Goal: Download file/media

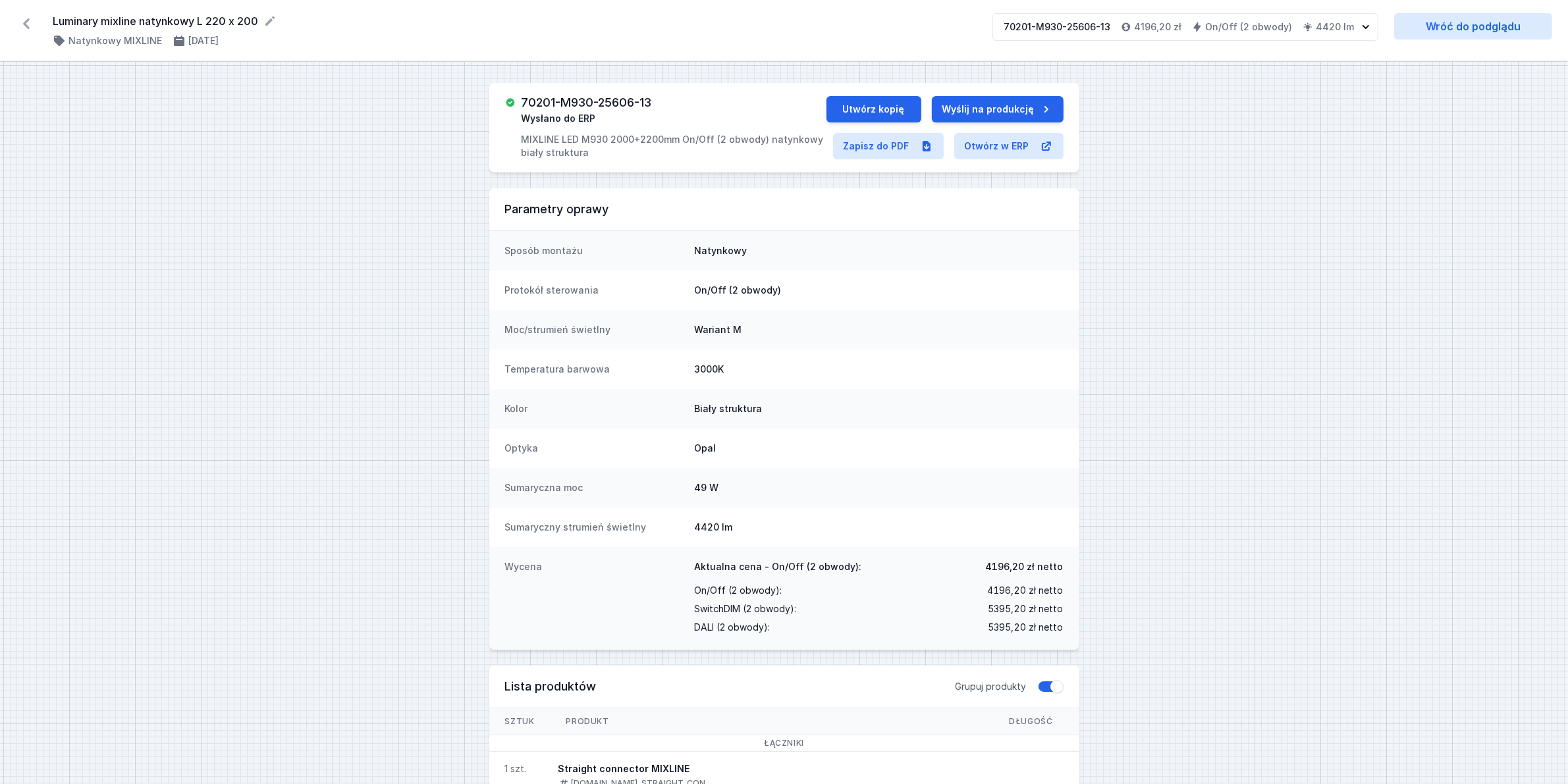
click at [22, 17] on icon at bounding box center [26, 23] width 21 height 21
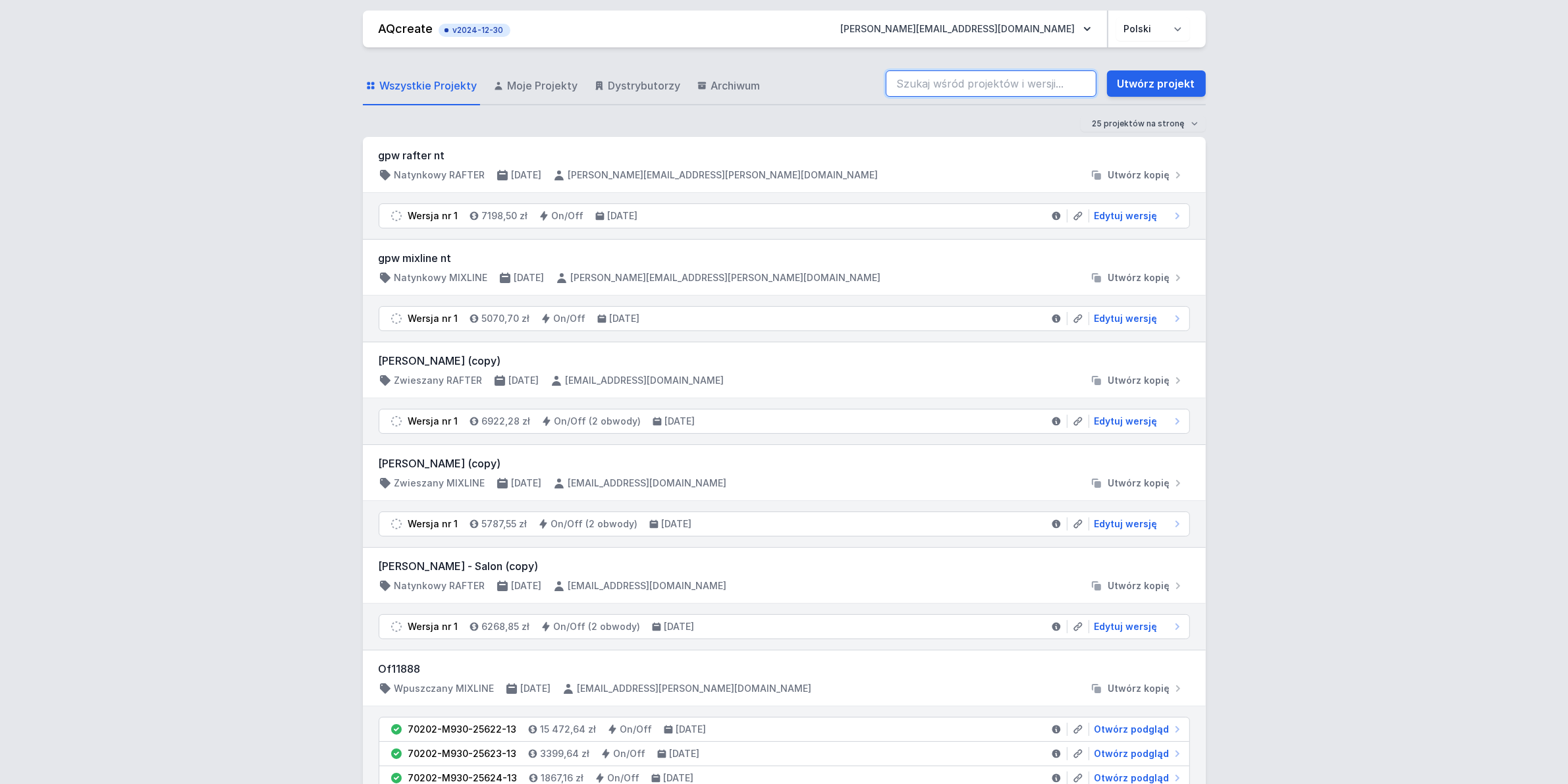
click at [1022, 84] on input "search" at bounding box center [990, 83] width 211 height 26
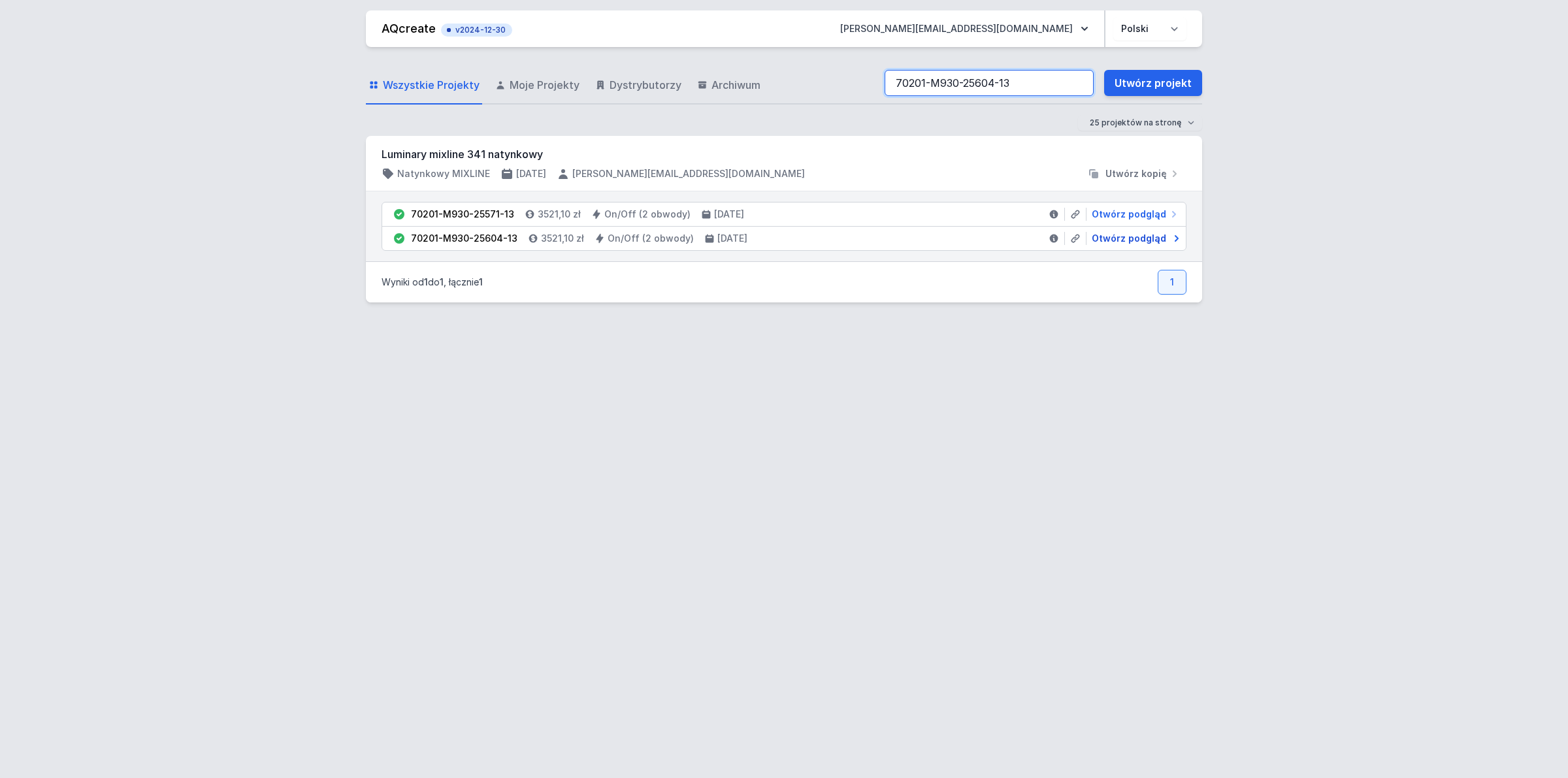
type input "70201-M930-25604-13"
click at [1126, 244] on span "Otwórz podgląd" at bounding box center [1129, 238] width 75 height 13
select select "true"
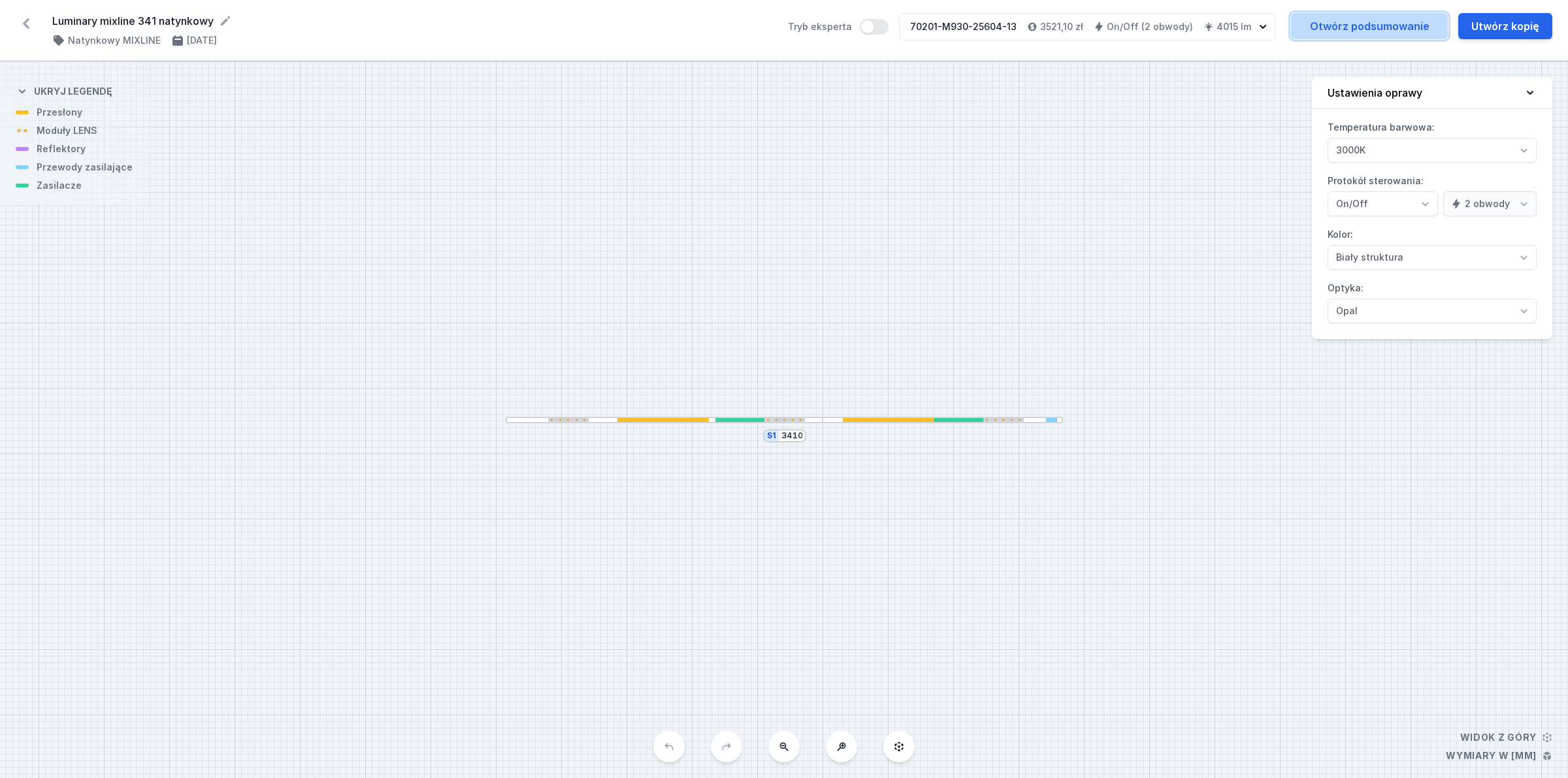
click at [1361, 34] on link "Otwórz podsumowanie" at bounding box center [1369, 26] width 157 height 26
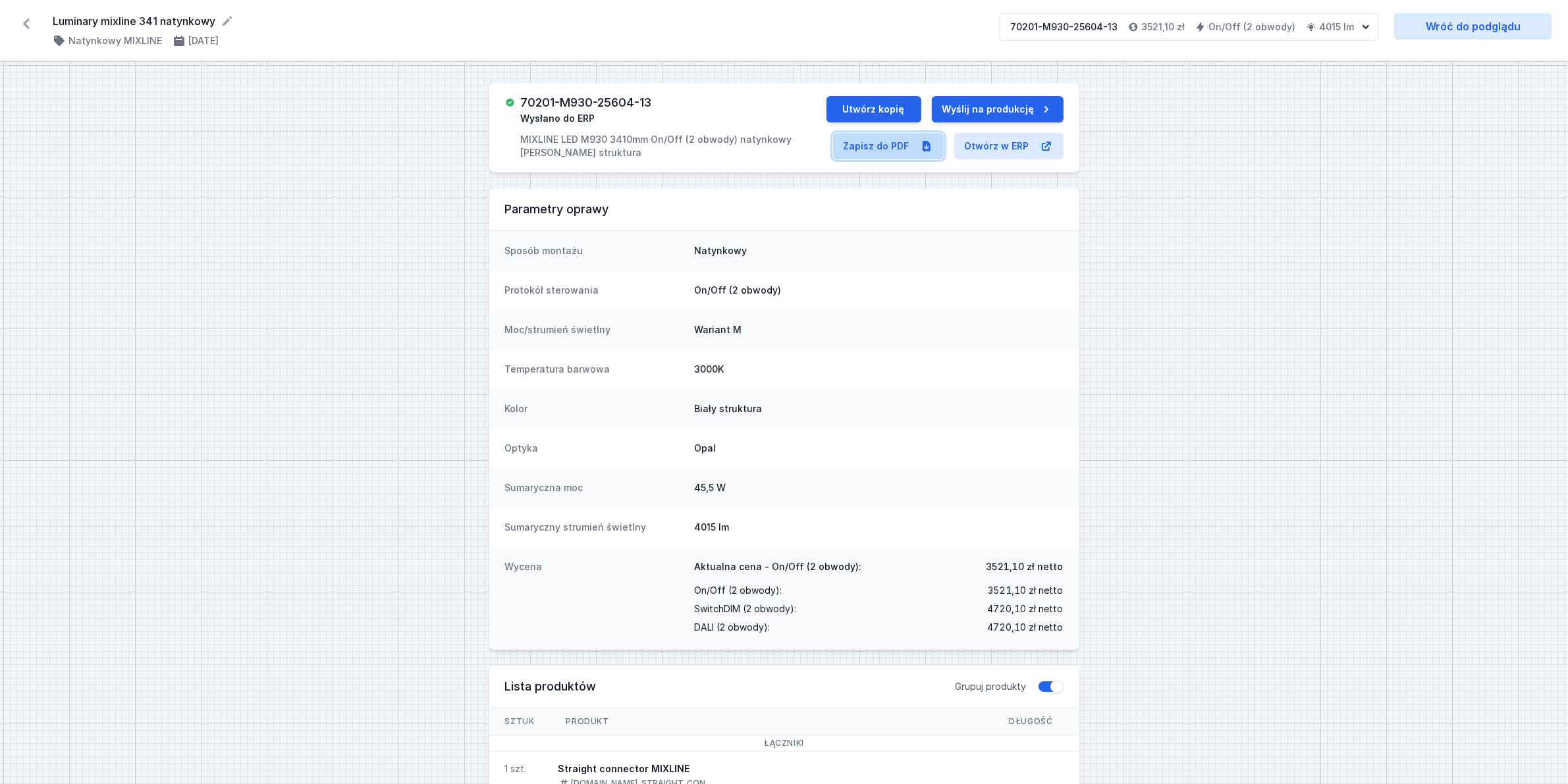
click at [900, 140] on link "Zapisz do PDF" at bounding box center [888, 146] width 111 height 26
